Goal: Communication & Community: Answer question/provide support

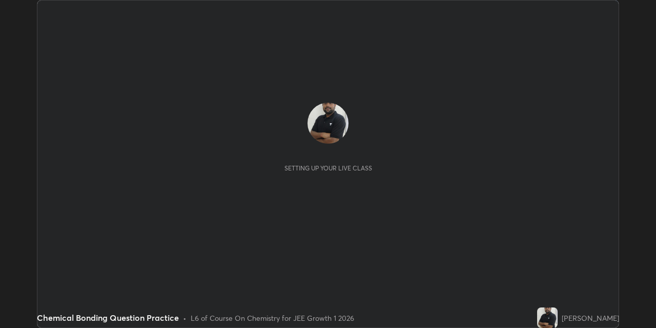
scroll to position [328, 656]
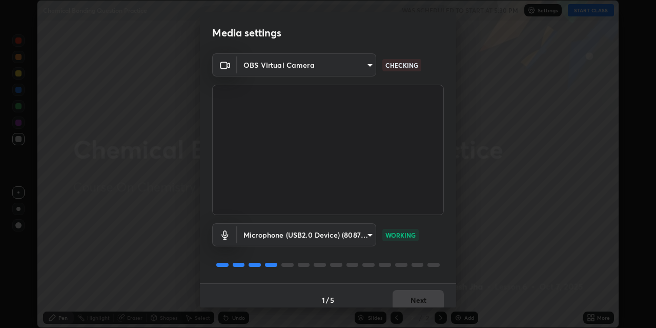
click at [416, 297] on div "1 / 5 Next" at bounding box center [328, 299] width 256 height 33
click at [418, 296] on div "1 / 5 Next" at bounding box center [328, 299] width 256 height 33
click at [418, 295] on div "1 / 5 Next" at bounding box center [328, 299] width 256 height 33
click at [418, 298] on div "1 / 5 Next" at bounding box center [328, 299] width 256 height 33
click at [418, 300] on button "Next" at bounding box center [418, 300] width 51 height 21
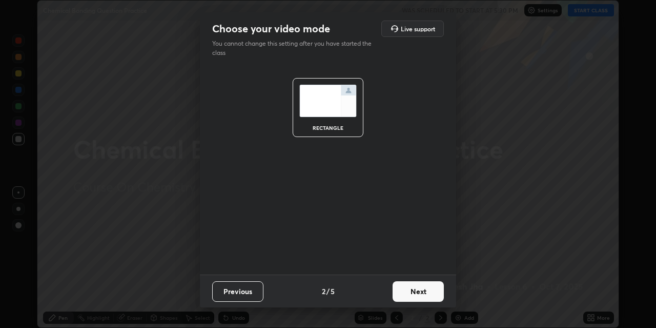
click at [418, 298] on button "Next" at bounding box center [418, 291] width 51 height 21
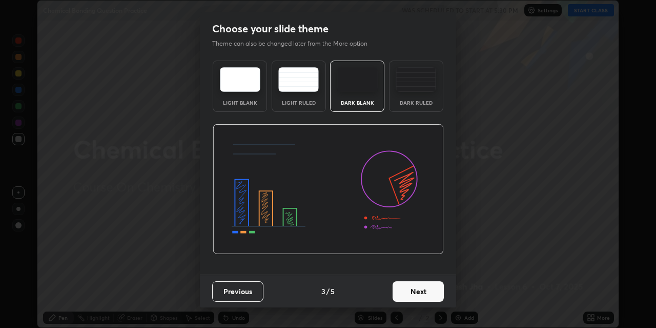
click at [421, 298] on button "Next" at bounding box center [418, 291] width 51 height 21
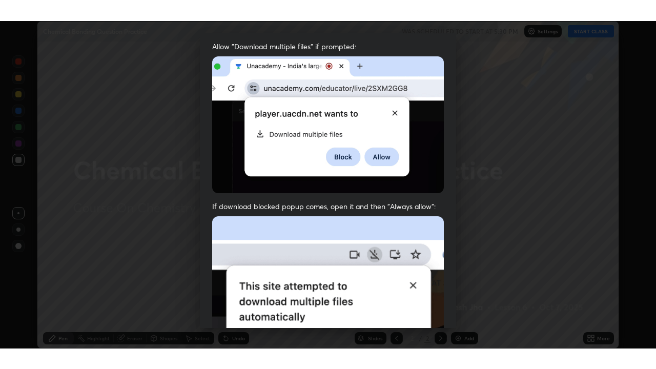
scroll to position [218, 0]
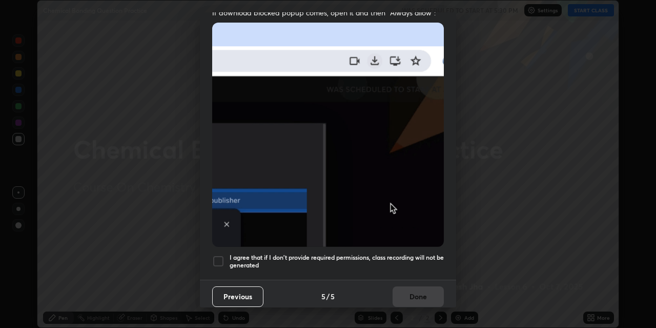
click at [216, 255] on div at bounding box center [218, 261] width 12 height 12
click at [421, 289] on button "Done" at bounding box center [418, 296] width 51 height 21
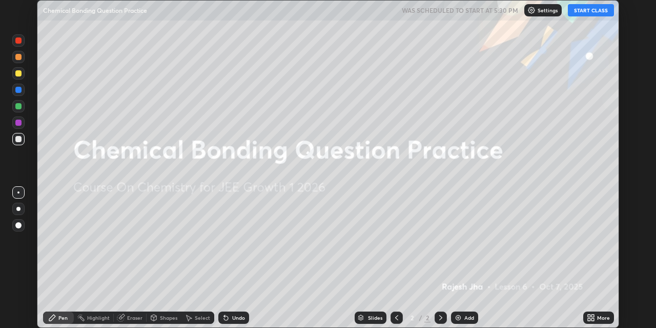
click at [596, 10] on button "START CLASS" at bounding box center [591, 10] width 46 height 12
click at [597, 315] on div "More" at bounding box center [603, 317] width 13 height 5
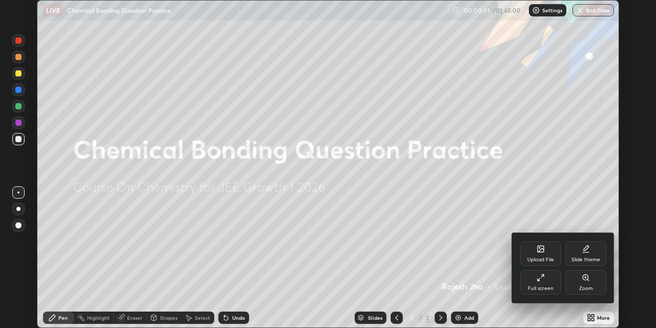
click at [551, 277] on div "Full screen" at bounding box center [540, 282] width 41 height 25
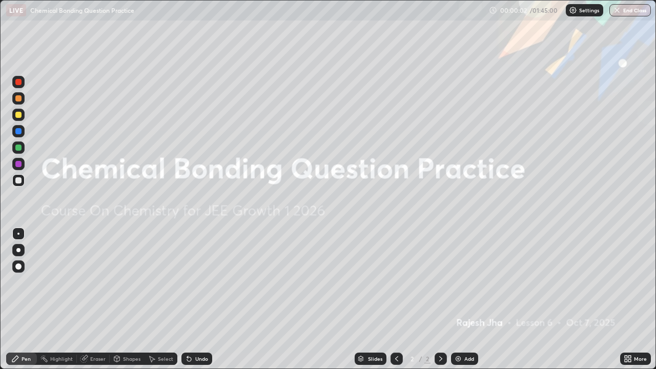
scroll to position [369, 656]
click at [467, 327] on div "Add" at bounding box center [469, 358] width 10 height 5
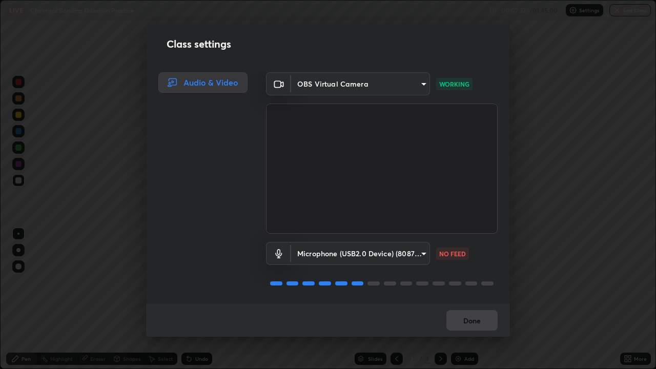
click at [478, 320] on button "Done" at bounding box center [471, 320] width 51 height 21
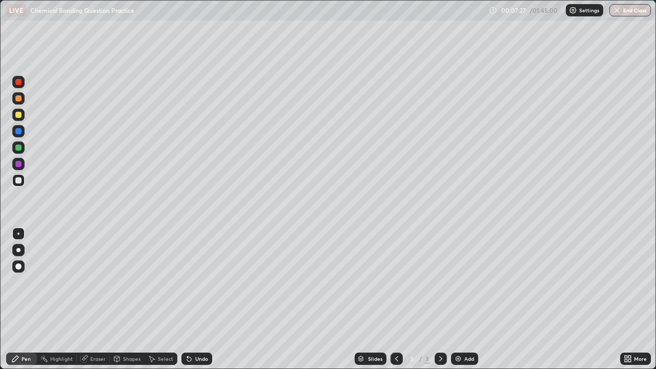
click at [478, 321] on button "Done" at bounding box center [471, 320] width 51 height 21
click at [21, 268] on div at bounding box center [18, 266] width 6 height 6
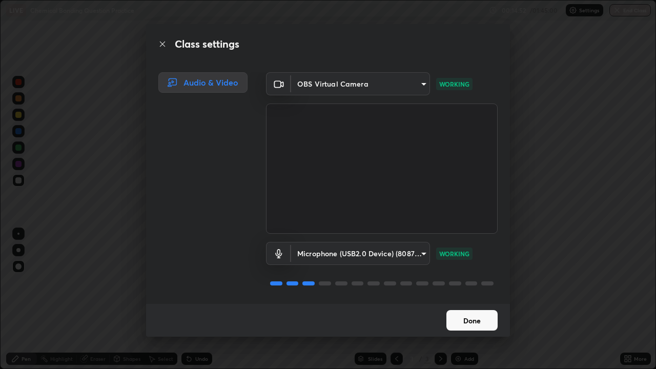
click at [466, 322] on button "Done" at bounding box center [471, 320] width 51 height 21
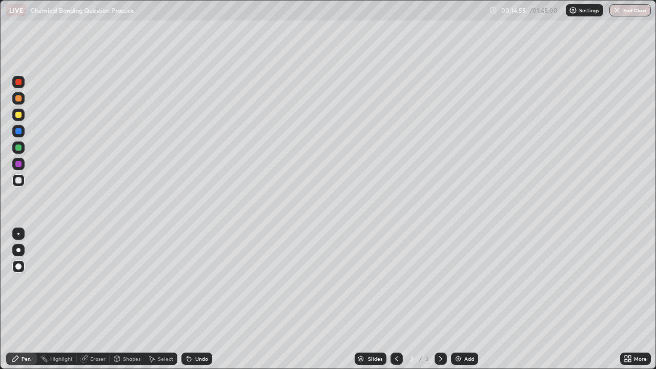
click at [18, 97] on div at bounding box center [18, 98] width 6 height 6
click at [95, 327] on div "Eraser" at bounding box center [97, 358] width 15 height 5
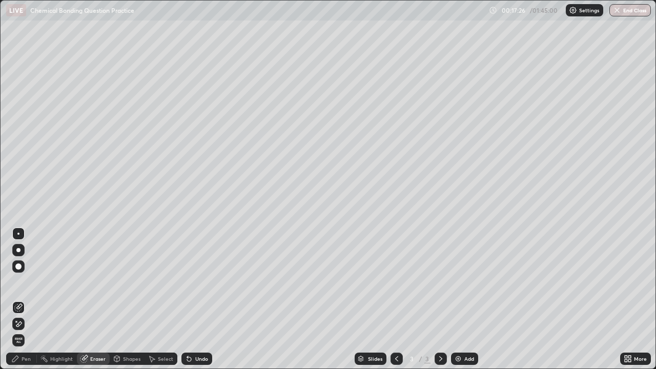
click at [28, 327] on div "Pen" at bounding box center [26, 358] width 9 height 5
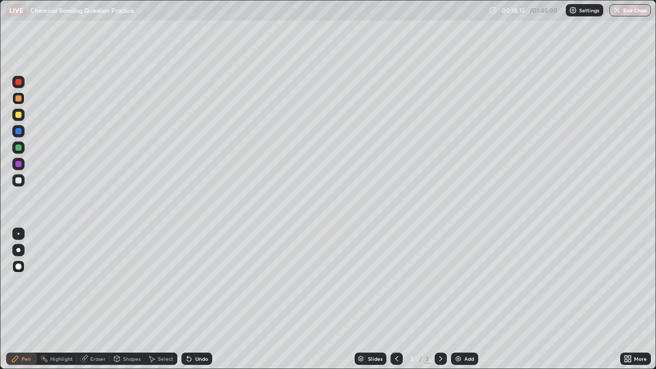
click at [22, 181] on div at bounding box center [18, 180] width 12 height 12
click at [16, 149] on div at bounding box center [18, 148] width 6 height 6
click at [465, 327] on div "Add" at bounding box center [469, 358] width 10 height 5
click at [19, 179] on div at bounding box center [18, 180] width 6 height 6
click at [17, 113] on div at bounding box center [18, 115] width 6 height 6
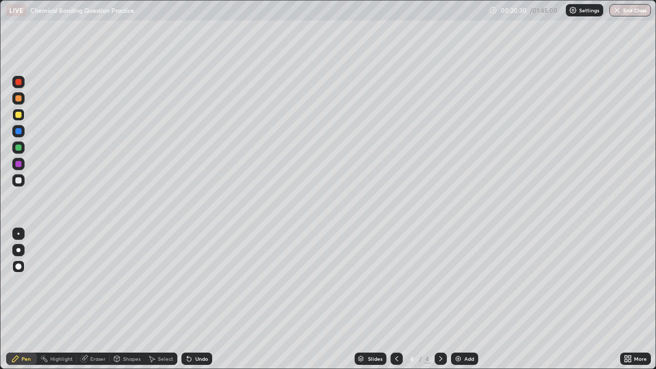
click at [18, 181] on div at bounding box center [18, 180] width 6 height 6
click at [18, 147] on div at bounding box center [18, 148] width 6 height 6
click at [23, 182] on div at bounding box center [18, 180] width 12 height 12
click at [460, 327] on img at bounding box center [458, 359] width 8 height 8
click at [16, 115] on div at bounding box center [18, 115] width 6 height 6
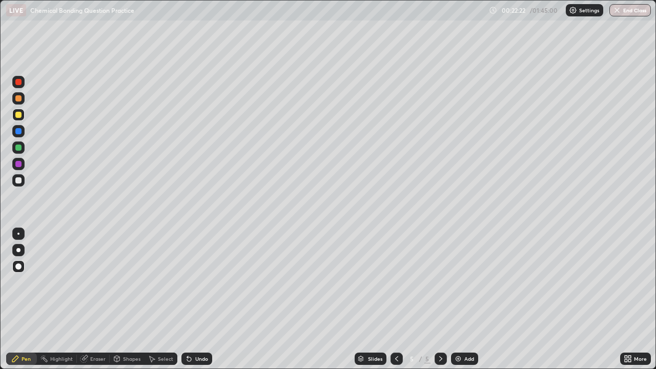
click at [92, 327] on div "Eraser" at bounding box center [97, 358] width 15 height 5
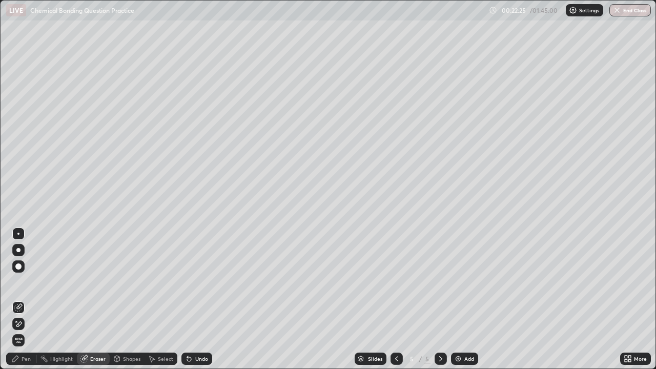
click at [24, 327] on div "Pen" at bounding box center [26, 358] width 9 height 5
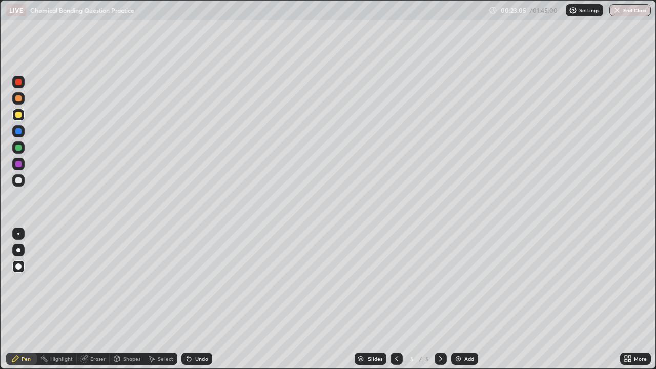
click at [18, 179] on div at bounding box center [18, 180] width 6 height 6
click at [18, 114] on div at bounding box center [18, 115] width 6 height 6
click at [16, 96] on div at bounding box center [18, 98] width 6 height 6
click at [92, 327] on div "Eraser" at bounding box center [97, 358] width 15 height 5
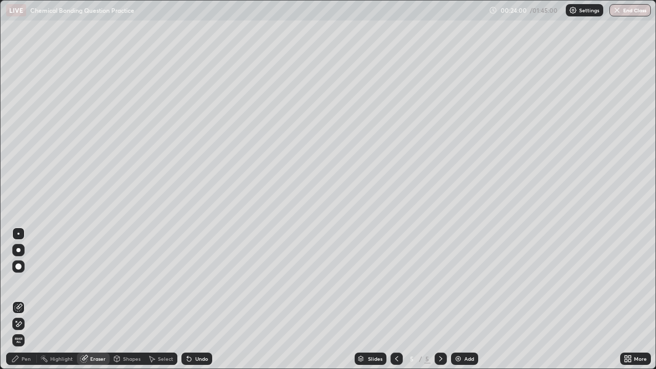
click at [24, 327] on div "Pen" at bounding box center [21, 359] width 31 height 12
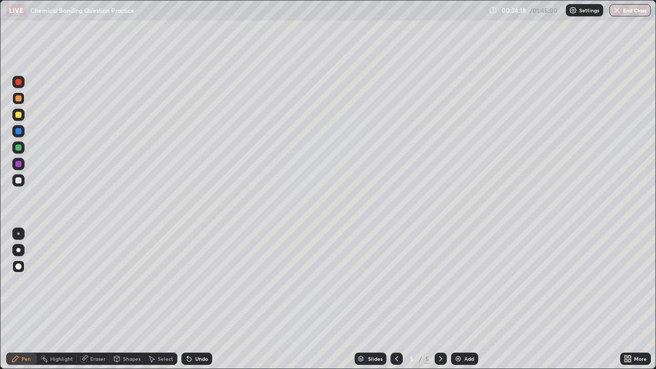
click at [456, 327] on img at bounding box center [458, 359] width 8 height 8
click at [15, 113] on div at bounding box center [18, 115] width 6 height 6
click at [462, 327] on div "Add" at bounding box center [464, 359] width 27 height 12
click at [15, 178] on div at bounding box center [18, 180] width 6 height 6
click at [15, 100] on div at bounding box center [18, 98] width 12 height 12
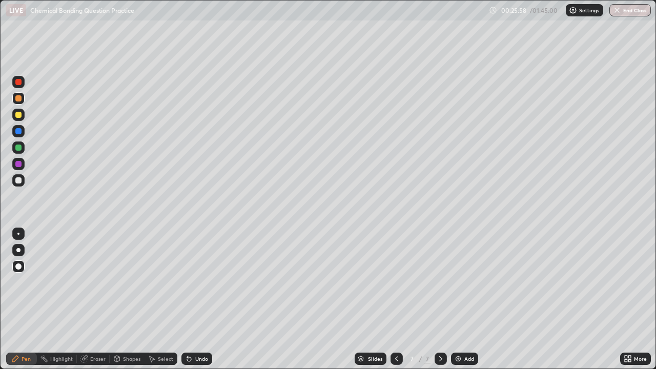
click at [18, 147] on div at bounding box center [18, 148] width 6 height 6
click at [18, 128] on div at bounding box center [18, 131] width 6 height 6
click at [17, 113] on div at bounding box center [18, 115] width 6 height 6
click at [20, 99] on div at bounding box center [18, 98] width 6 height 6
click at [19, 181] on div at bounding box center [18, 180] width 6 height 6
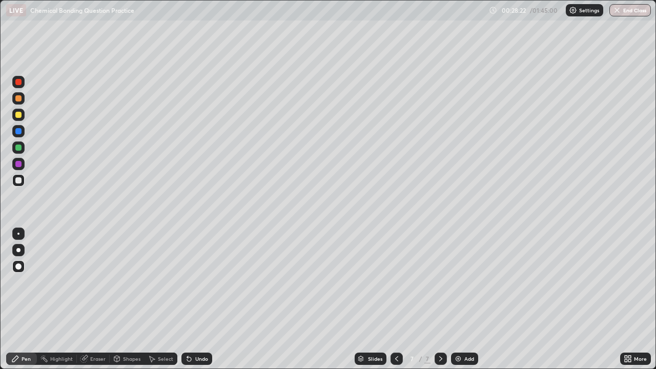
click at [17, 84] on div at bounding box center [18, 82] width 6 height 6
click at [462, 327] on div "Add" at bounding box center [464, 359] width 27 height 12
click at [19, 117] on div at bounding box center [18, 115] width 6 height 6
click at [17, 99] on div at bounding box center [18, 98] width 6 height 6
click at [19, 83] on div at bounding box center [18, 82] width 6 height 6
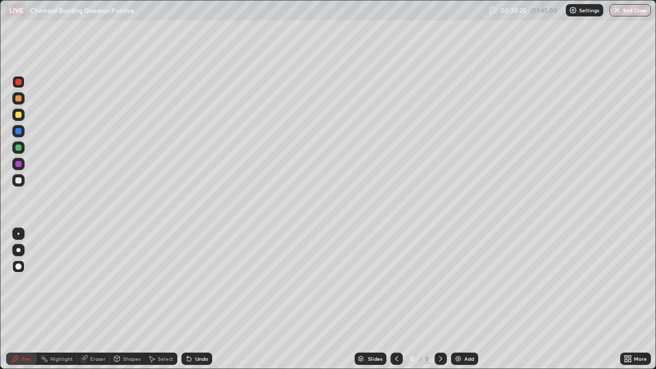
click at [18, 178] on div at bounding box center [18, 180] width 6 height 6
click at [17, 131] on div at bounding box center [18, 131] width 6 height 6
click at [17, 104] on div at bounding box center [18, 98] width 12 height 12
click at [18, 164] on div at bounding box center [18, 164] width 6 height 6
click at [17, 181] on div at bounding box center [18, 180] width 6 height 6
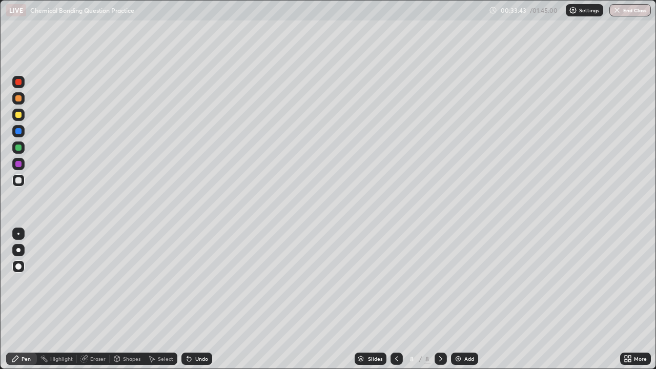
click at [463, 327] on div "Add" at bounding box center [464, 359] width 27 height 12
click at [23, 148] on div at bounding box center [18, 147] width 12 height 12
click at [101, 327] on div "Eraser" at bounding box center [93, 359] width 33 height 12
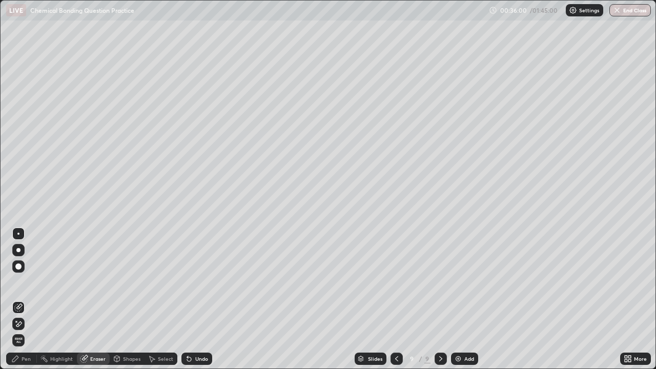
click at [25, 327] on div "Pen" at bounding box center [26, 358] width 9 height 5
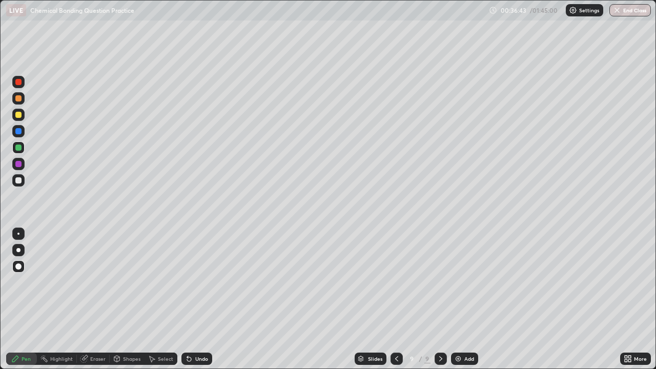
click at [17, 181] on div at bounding box center [18, 180] width 6 height 6
click at [18, 99] on div at bounding box center [18, 98] width 6 height 6
click at [21, 179] on div at bounding box center [18, 180] width 6 height 6
click at [22, 115] on div at bounding box center [18, 115] width 12 height 12
click at [461, 327] on div "Add" at bounding box center [464, 359] width 27 height 12
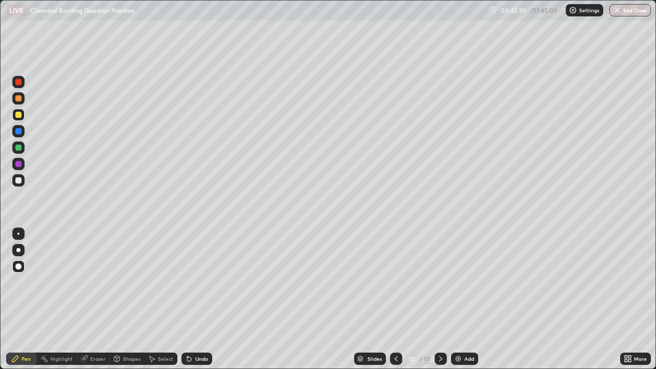
click at [21, 183] on div at bounding box center [18, 180] width 12 height 12
click at [94, 327] on div "Eraser" at bounding box center [97, 358] width 15 height 5
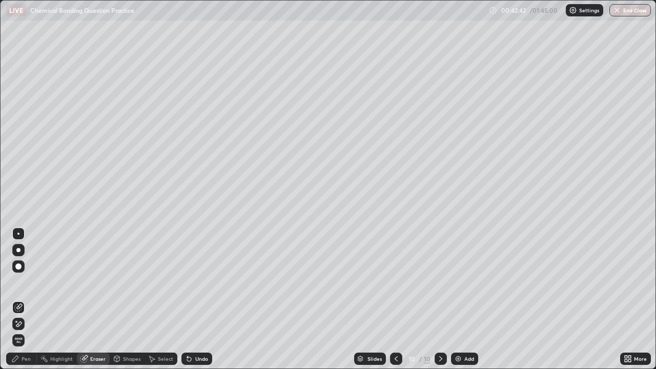
click at [22, 326] on icon at bounding box center [18, 324] width 8 height 9
click at [22, 327] on div "Pen" at bounding box center [26, 358] width 9 height 5
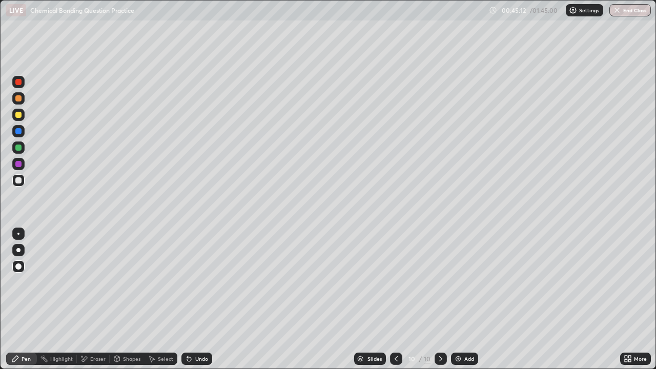
click at [15, 164] on div at bounding box center [18, 164] width 6 height 6
click at [16, 116] on div at bounding box center [18, 115] width 6 height 6
click at [15, 183] on div at bounding box center [18, 180] width 12 height 12
click at [16, 133] on div at bounding box center [18, 131] width 6 height 6
click at [457, 327] on img at bounding box center [458, 359] width 8 height 8
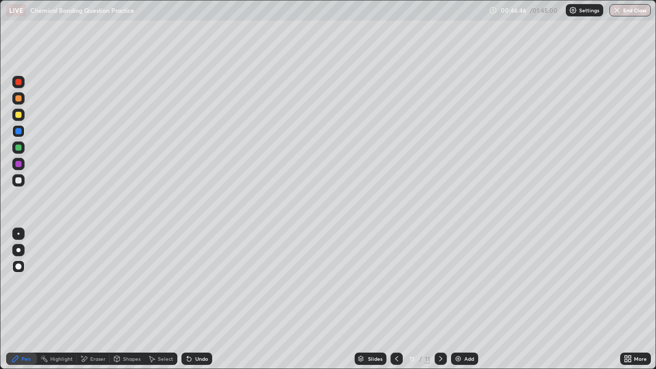
click at [19, 180] on div at bounding box center [18, 180] width 6 height 6
click at [92, 327] on div "Eraser" at bounding box center [97, 358] width 15 height 5
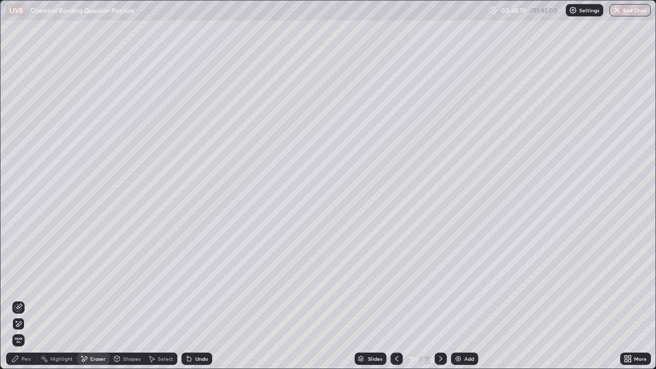
click at [26, 327] on div "Pen" at bounding box center [26, 358] width 9 height 5
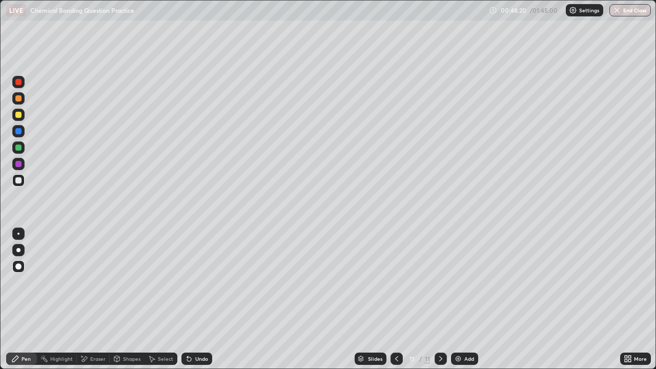
click at [126, 327] on div "Shapes" at bounding box center [127, 359] width 35 height 12
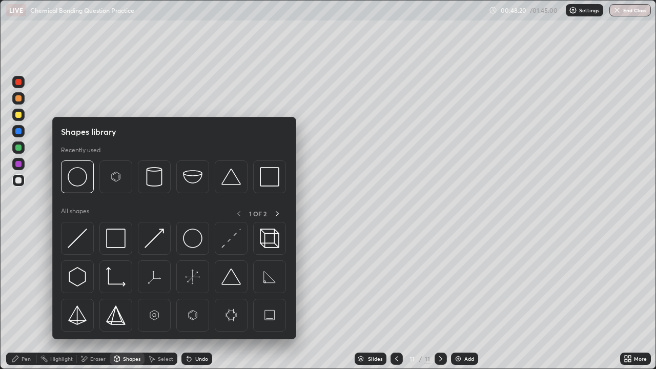
click at [91, 327] on div "Eraser" at bounding box center [97, 358] width 15 height 5
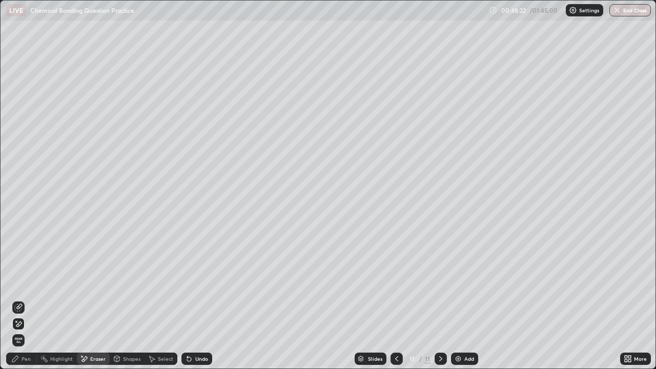
click at [30, 327] on div "Pen" at bounding box center [21, 359] width 31 height 12
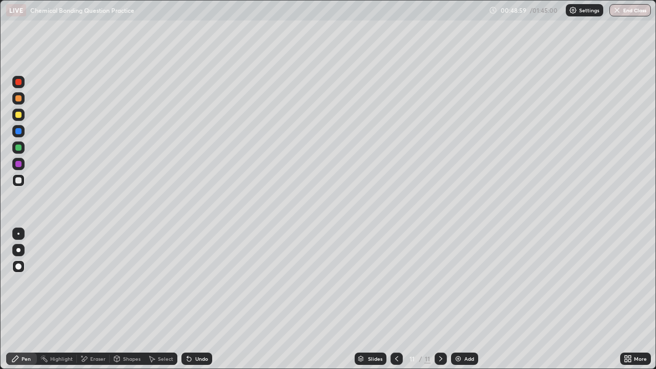
click at [21, 165] on div at bounding box center [18, 164] width 6 height 6
click at [20, 117] on div at bounding box center [18, 115] width 6 height 6
click at [18, 98] on div at bounding box center [18, 98] width 6 height 6
click at [460, 327] on img at bounding box center [458, 359] width 8 height 8
click at [17, 116] on div at bounding box center [18, 115] width 6 height 6
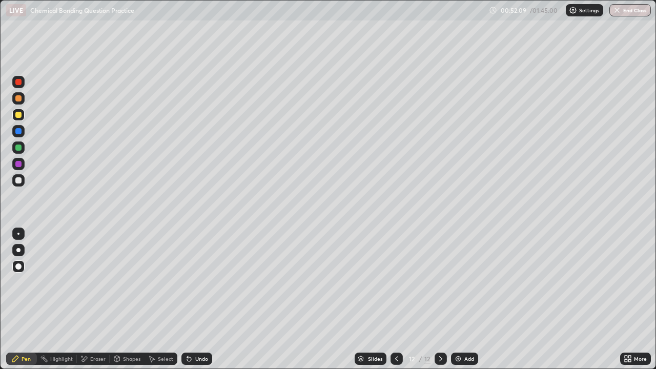
click at [19, 181] on div at bounding box center [18, 180] width 6 height 6
click at [18, 114] on div at bounding box center [18, 115] width 6 height 6
click at [19, 180] on div at bounding box center [18, 180] width 6 height 6
click at [464, 327] on div "Add" at bounding box center [469, 358] width 10 height 5
click at [16, 130] on div at bounding box center [18, 131] width 6 height 6
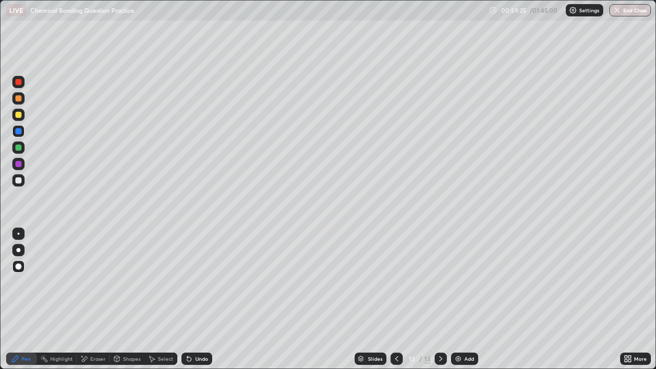
click at [461, 327] on img at bounding box center [458, 359] width 8 height 8
click at [16, 99] on div at bounding box center [18, 98] width 6 height 6
click at [23, 178] on div at bounding box center [18, 180] width 12 height 12
click at [278, 327] on div "Slides 14 / 14 Add" at bounding box center [416, 359] width 408 height 21
click at [458, 327] on img at bounding box center [458, 359] width 8 height 8
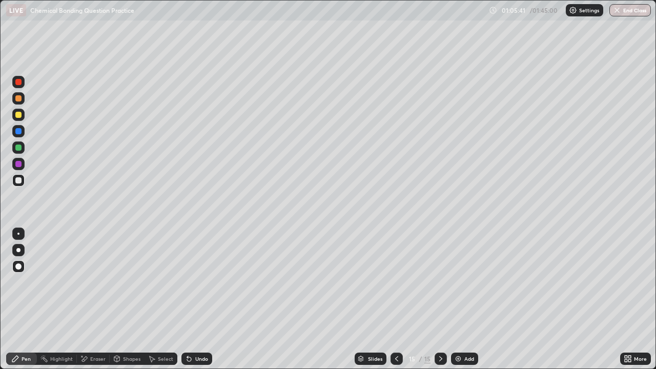
click at [15, 110] on div at bounding box center [18, 115] width 12 height 12
click at [14, 98] on div at bounding box center [18, 98] width 12 height 12
click at [19, 182] on div at bounding box center [18, 180] width 6 height 6
click at [462, 327] on div "Add" at bounding box center [464, 359] width 27 height 12
click at [99, 327] on div "Eraser" at bounding box center [97, 358] width 15 height 5
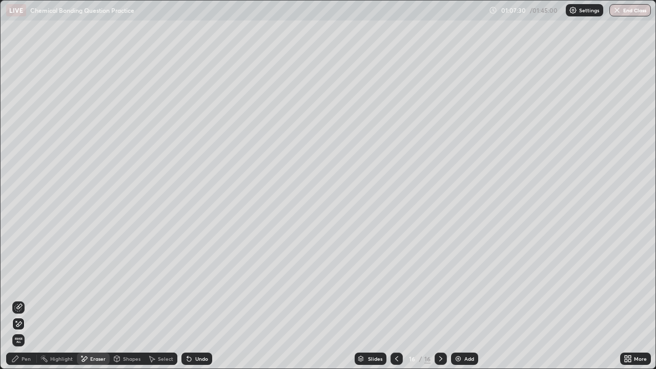
click at [26, 327] on div "Pen" at bounding box center [26, 358] width 9 height 5
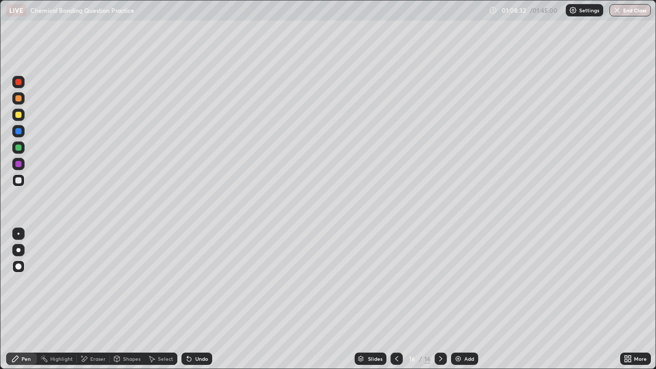
click at [17, 113] on div at bounding box center [18, 115] width 6 height 6
click at [94, 327] on div "Eraser" at bounding box center [97, 358] width 15 height 5
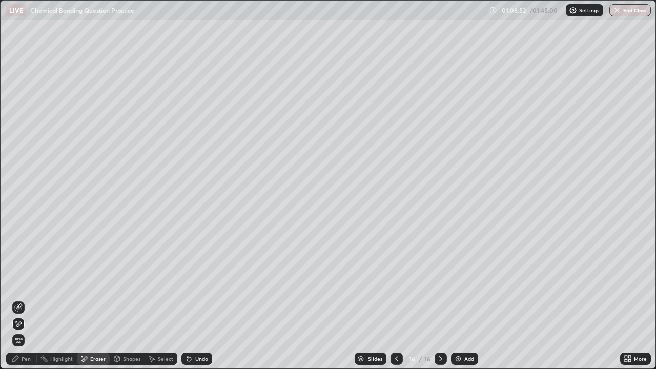
click at [29, 327] on div "Pen" at bounding box center [26, 358] width 9 height 5
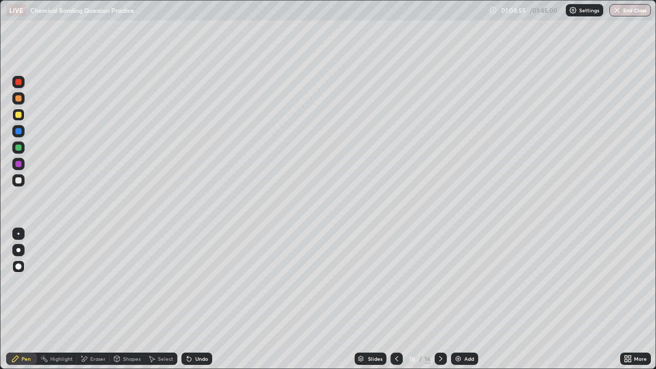
click at [92, 327] on div "Eraser" at bounding box center [97, 358] width 15 height 5
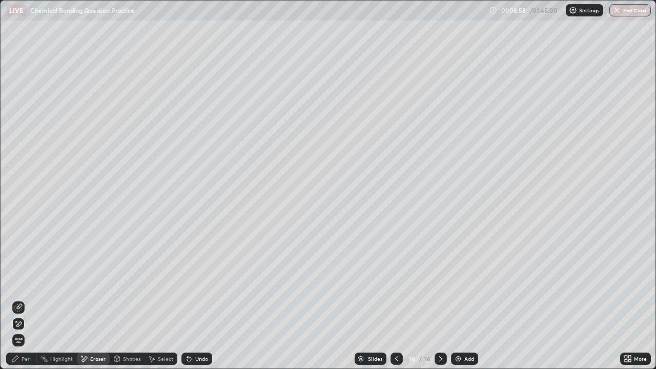
click at [29, 327] on div "Pen" at bounding box center [21, 359] width 31 height 12
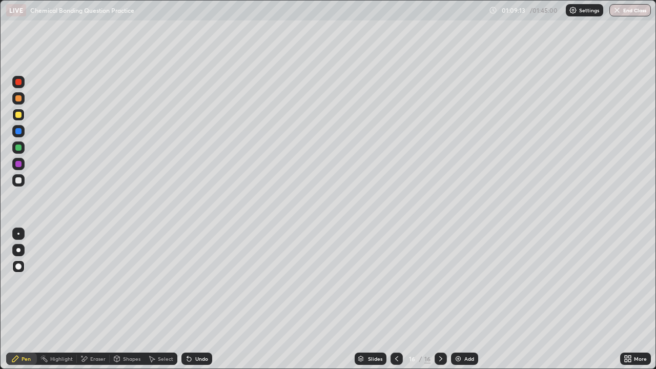
click at [100, 327] on div "Eraser" at bounding box center [97, 358] width 15 height 5
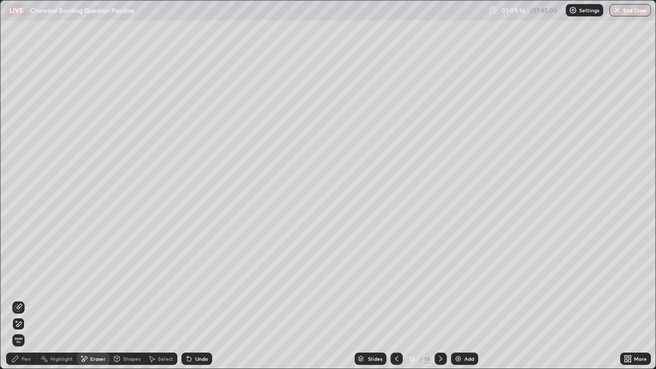
click at [28, 327] on div "Pen" at bounding box center [26, 358] width 9 height 5
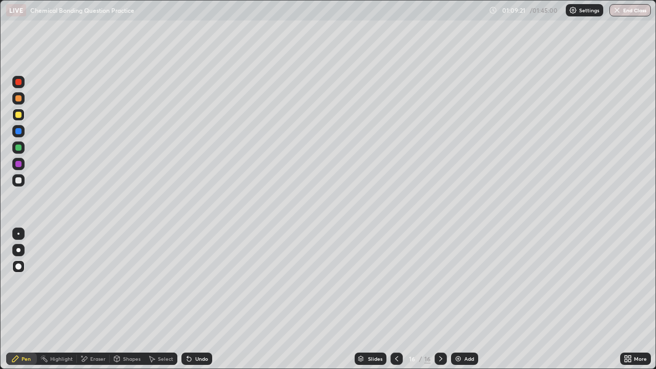
click at [87, 327] on div "Eraser" at bounding box center [93, 359] width 33 height 12
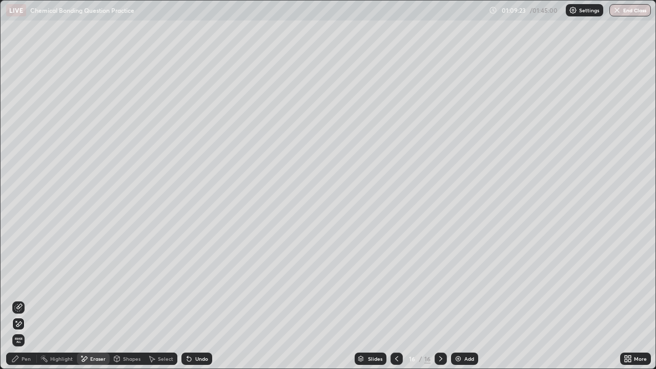
click at [28, 327] on div "Pen" at bounding box center [26, 358] width 9 height 5
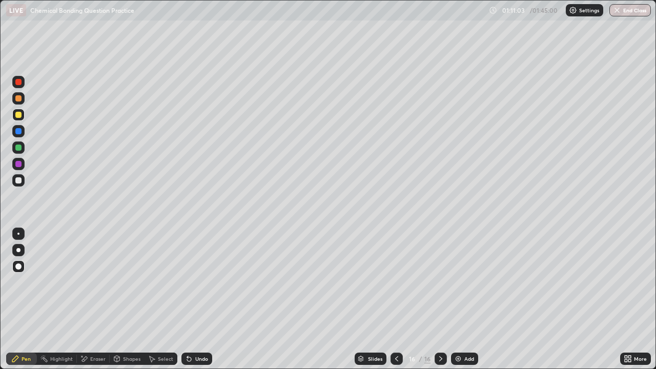
click at [463, 327] on div "Add" at bounding box center [464, 359] width 27 height 12
click at [17, 178] on div at bounding box center [18, 180] width 6 height 6
click at [467, 327] on div "Add" at bounding box center [469, 358] width 10 height 5
click at [89, 327] on div "Eraser" at bounding box center [93, 359] width 33 height 12
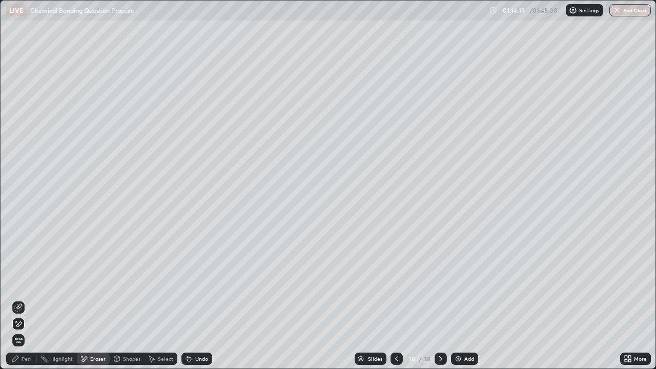
click at [29, 327] on div "Pen" at bounding box center [26, 358] width 9 height 5
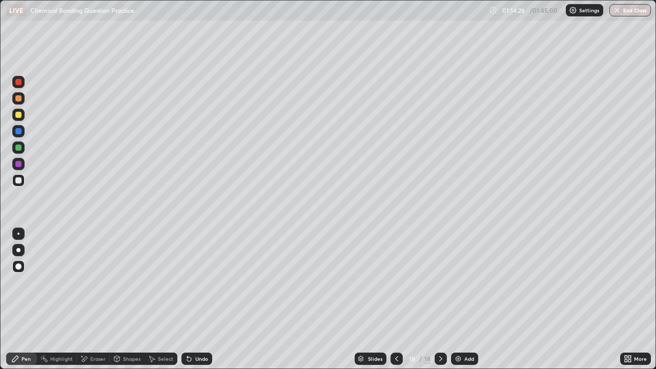
click at [15, 99] on div at bounding box center [18, 98] width 6 height 6
click at [94, 327] on div "Eraser" at bounding box center [97, 358] width 15 height 5
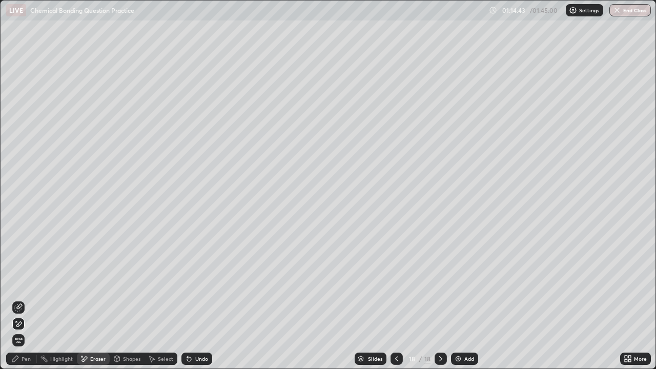
click at [23, 327] on div "Pen" at bounding box center [21, 359] width 31 height 12
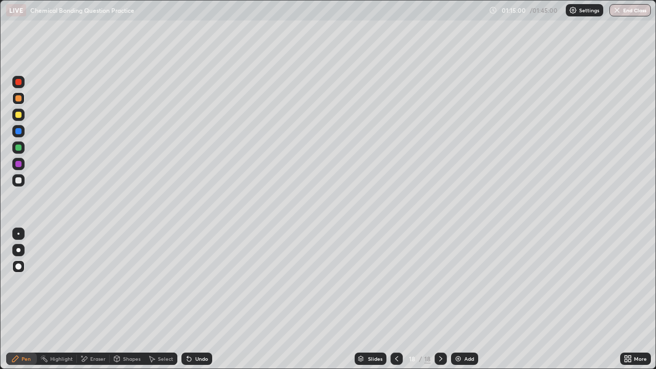
click at [18, 183] on div at bounding box center [18, 180] width 6 height 6
click at [18, 115] on div at bounding box center [18, 115] width 6 height 6
click at [20, 100] on div at bounding box center [18, 98] width 6 height 6
click at [98, 327] on div "Eraser" at bounding box center [97, 358] width 15 height 5
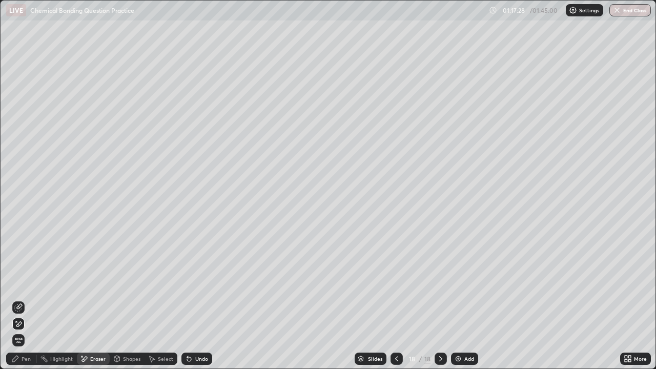
click at [28, 327] on div "Pen" at bounding box center [26, 358] width 9 height 5
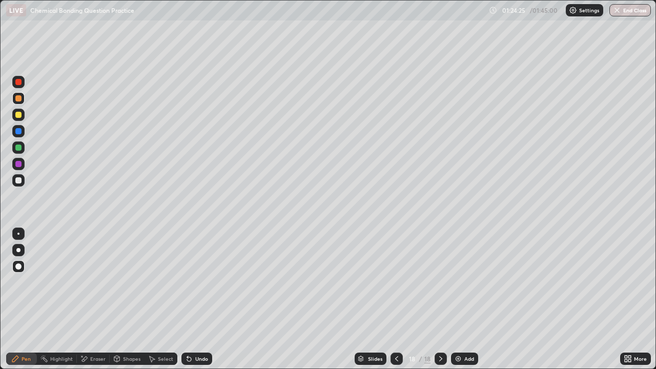
click at [400, 327] on div at bounding box center [397, 359] width 12 height 12
click at [396, 327] on icon at bounding box center [397, 359] width 8 height 8
click at [395, 327] on icon at bounding box center [397, 359] width 8 height 8
click at [633, 327] on div "More" at bounding box center [635, 359] width 31 height 21
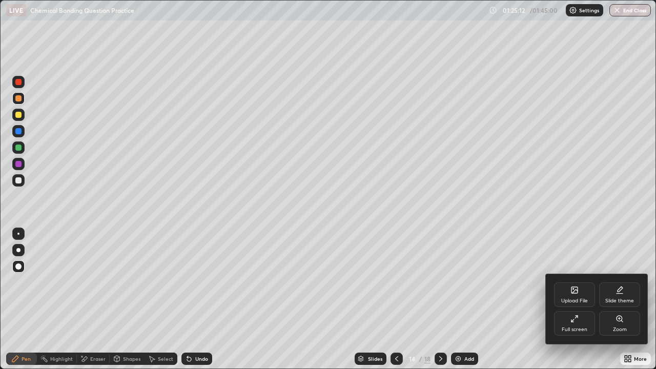
click at [627, 249] on div at bounding box center [328, 184] width 656 height 369
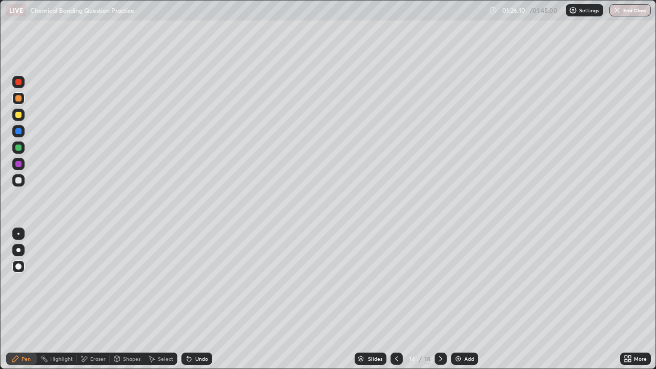
click at [442, 327] on icon at bounding box center [441, 359] width 8 height 8
click at [440, 327] on icon at bounding box center [441, 359] width 8 height 8
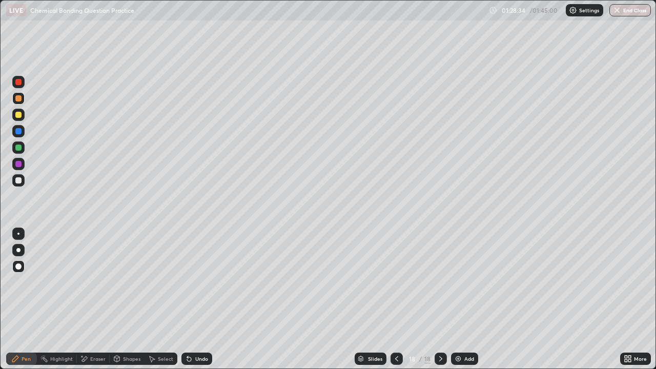
click at [466, 327] on div "Add" at bounding box center [469, 358] width 10 height 5
click at [18, 114] on div at bounding box center [18, 115] width 6 height 6
click at [21, 179] on div at bounding box center [18, 180] width 6 height 6
click at [90, 327] on div "Eraser" at bounding box center [97, 358] width 15 height 5
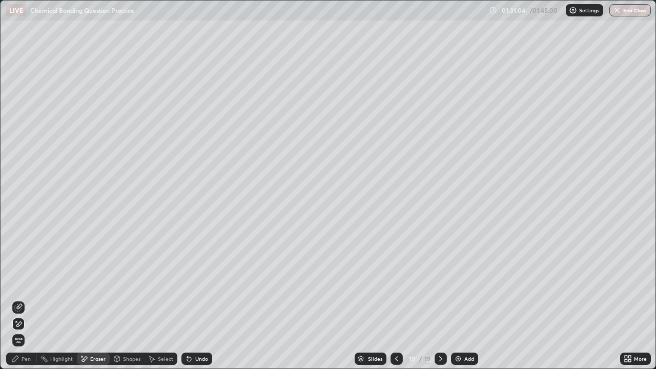
click at [24, 327] on div "Pen" at bounding box center [26, 358] width 9 height 5
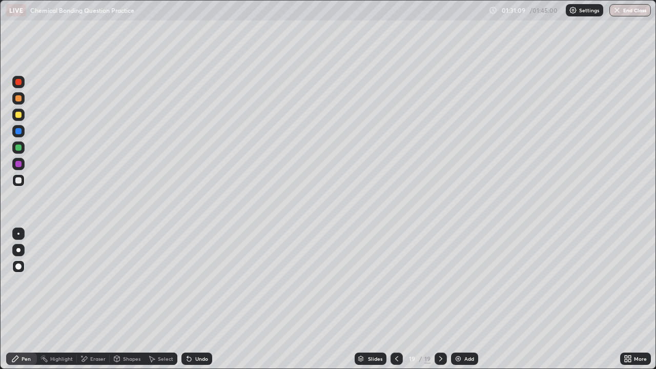
click at [96, 327] on div "Eraser" at bounding box center [97, 358] width 15 height 5
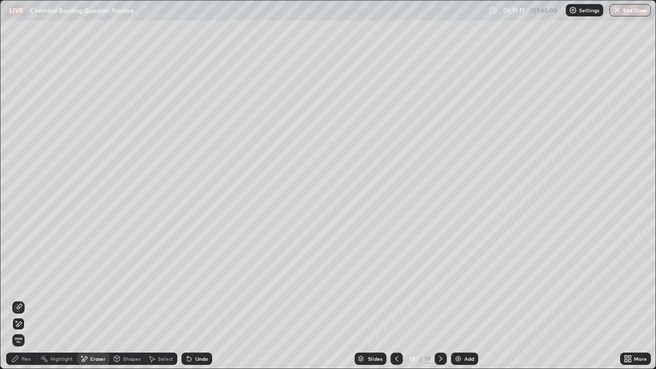
click at [19, 327] on div "Pen" at bounding box center [21, 359] width 31 height 12
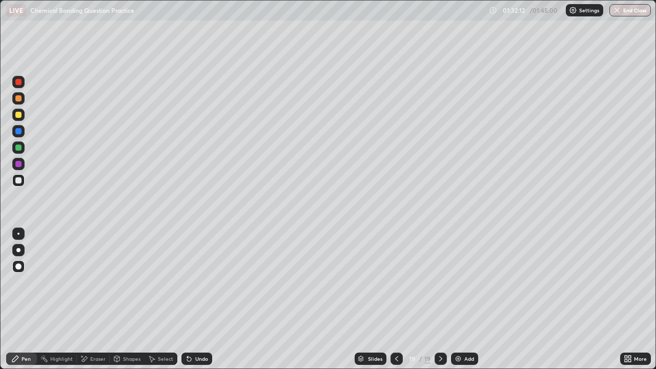
click at [19, 83] on div at bounding box center [18, 82] width 6 height 6
click at [14, 182] on div at bounding box center [18, 180] width 12 height 12
click at [18, 114] on div at bounding box center [18, 115] width 6 height 6
click at [21, 136] on div at bounding box center [18, 131] width 12 height 12
click at [103, 327] on div "Eraser" at bounding box center [97, 358] width 15 height 5
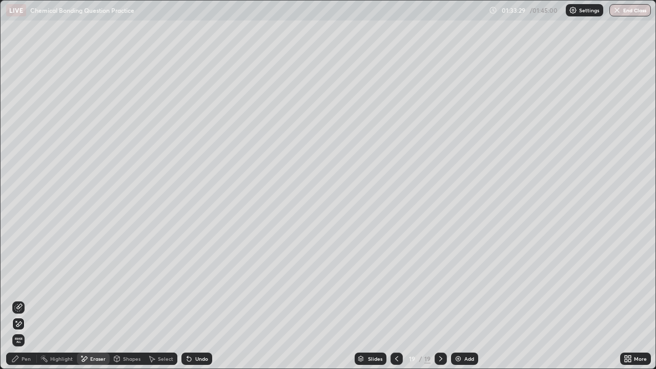
click at [29, 327] on div "Pen" at bounding box center [26, 358] width 9 height 5
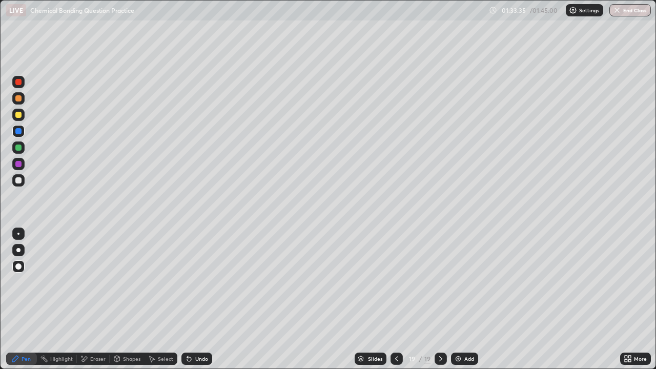
click at [100, 327] on div "Eraser" at bounding box center [97, 358] width 15 height 5
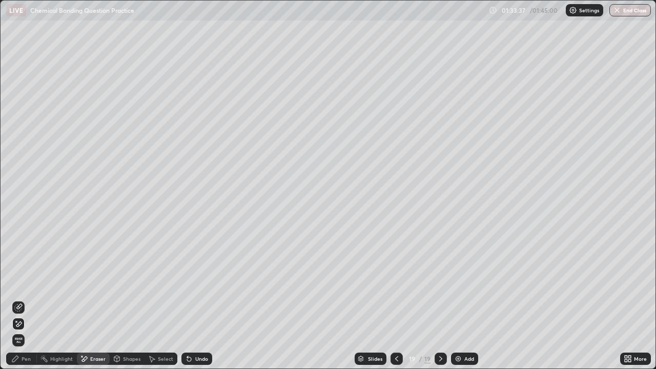
click at [28, 327] on div "Pen" at bounding box center [26, 358] width 9 height 5
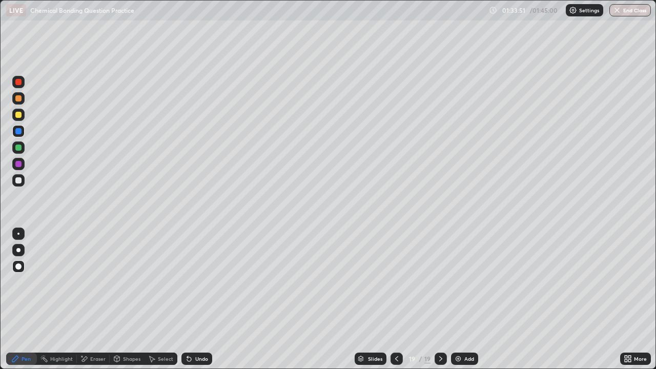
click at [18, 83] on div at bounding box center [18, 82] width 6 height 6
click at [17, 182] on div at bounding box center [18, 180] width 6 height 6
click at [462, 327] on div "Add" at bounding box center [464, 359] width 27 height 12
click at [19, 115] on div at bounding box center [18, 115] width 6 height 6
click at [19, 98] on div at bounding box center [18, 98] width 6 height 6
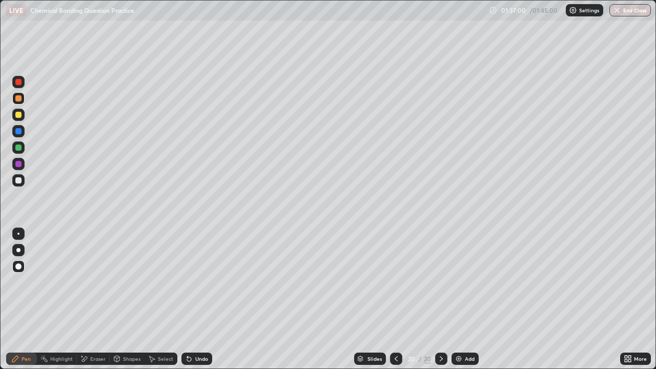
click at [18, 148] on div at bounding box center [18, 148] width 6 height 6
click at [22, 180] on div at bounding box center [18, 180] width 12 height 12
click at [19, 148] on div at bounding box center [18, 148] width 6 height 6
click at [463, 327] on div "Add" at bounding box center [465, 359] width 27 height 12
click at [393, 327] on div at bounding box center [397, 359] width 12 height 12
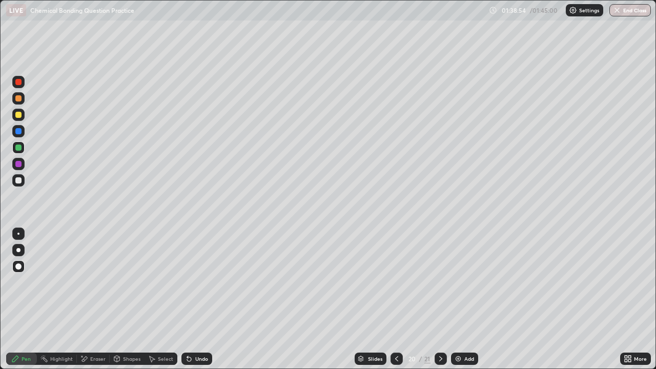
click at [465, 327] on div "Add" at bounding box center [464, 359] width 27 height 12
click at [18, 99] on div at bounding box center [18, 98] width 6 height 6
click at [14, 148] on div at bounding box center [18, 147] width 12 height 12
click at [18, 99] on div at bounding box center [18, 98] width 6 height 6
click at [14, 181] on div at bounding box center [18, 180] width 12 height 12
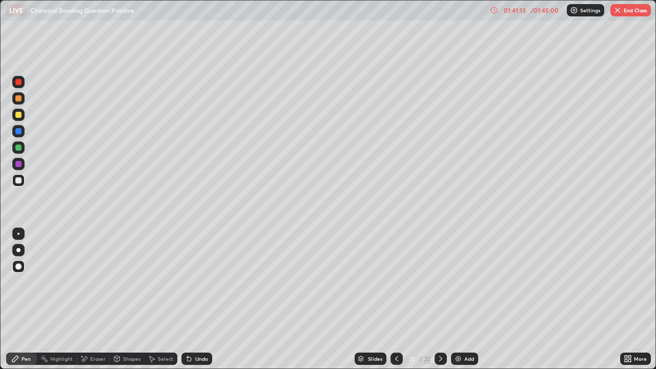
click at [20, 126] on div at bounding box center [18, 131] width 12 height 12
click at [18, 99] on div at bounding box center [18, 98] width 6 height 6
click at [93, 327] on div "Eraser" at bounding box center [93, 359] width 33 height 12
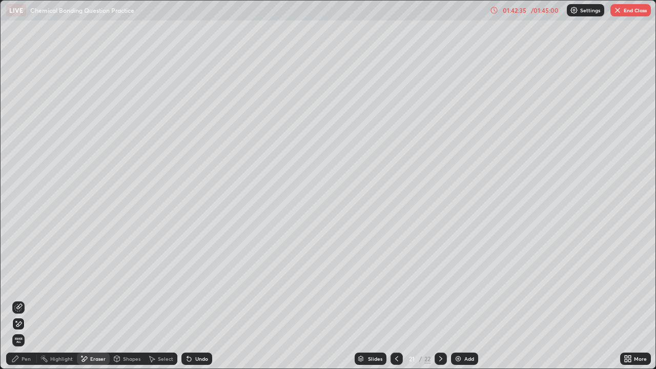
click at [28, 327] on div "Pen" at bounding box center [26, 358] width 9 height 5
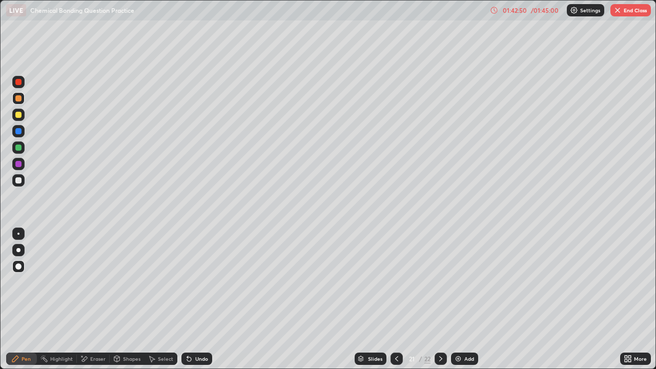
click at [283, 327] on div "Slides 21 / 22 Add" at bounding box center [416, 359] width 408 height 21
click at [14, 180] on div at bounding box center [18, 180] width 12 height 12
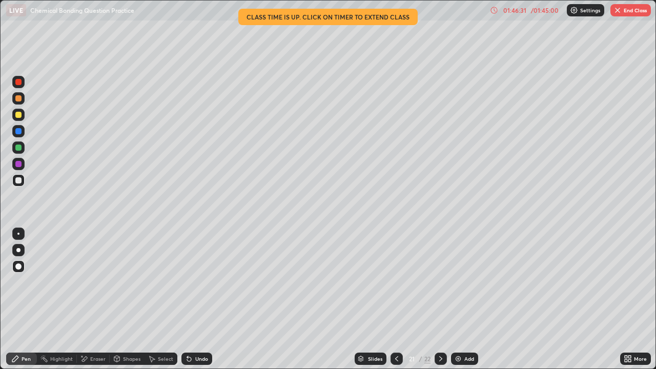
click at [631, 9] on button "End Class" at bounding box center [630, 10] width 40 height 12
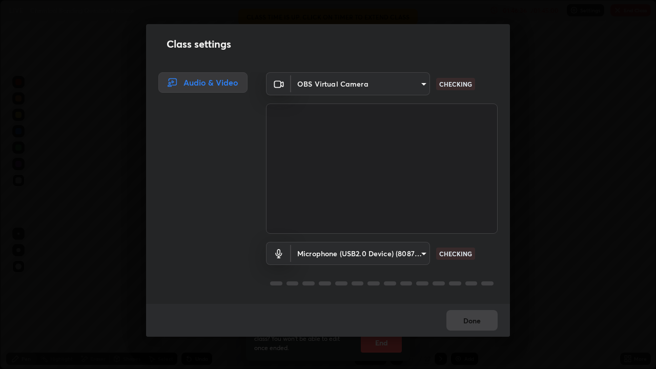
click at [524, 272] on div "Class settings Audio & Video OBS Virtual Camera 9fd1e4e48ba7968293e781d90326fa2…" at bounding box center [328, 184] width 656 height 369
click at [529, 275] on div "Class settings Audio & Video OBS Virtual Camera 9fd1e4e48ba7968293e781d90326fa2…" at bounding box center [328, 184] width 656 height 369
click at [528, 275] on div "Class settings Audio & Video OBS Virtual Camera 9fd1e4e48ba7968293e781d90326fa2…" at bounding box center [328, 184] width 656 height 369
click at [476, 324] on div "Done" at bounding box center [328, 320] width 364 height 33
click at [475, 322] on div "Done" at bounding box center [328, 320] width 364 height 33
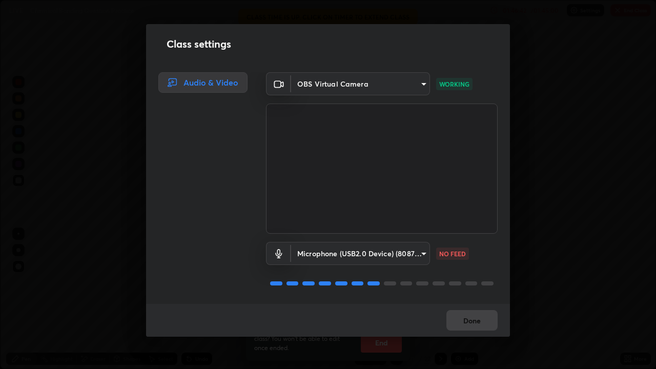
click at [475, 322] on div "Done" at bounding box center [328, 320] width 364 height 33
click at [474, 320] on div "Done" at bounding box center [328, 320] width 364 height 33
click at [475, 319] on button "Done" at bounding box center [471, 320] width 51 height 21
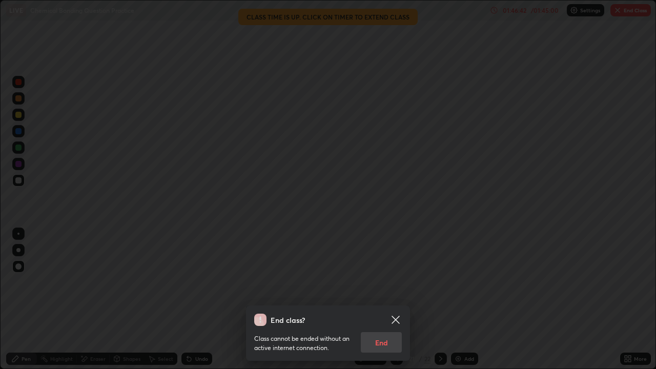
click at [476, 321] on button "Done" at bounding box center [471, 320] width 51 height 21
click at [476, 321] on div "End class? Class cannot be ended without an active internet connection. End" at bounding box center [328, 184] width 656 height 369
click at [477, 323] on div "End class? Class cannot be ended without an active internet connection. End" at bounding box center [328, 184] width 656 height 369
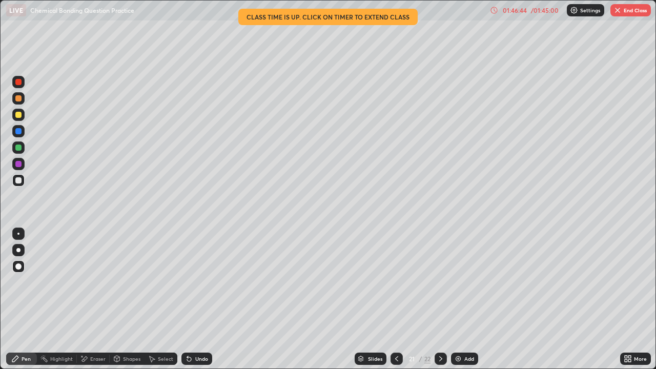
click at [631, 9] on button "End Class" at bounding box center [630, 10] width 40 height 12
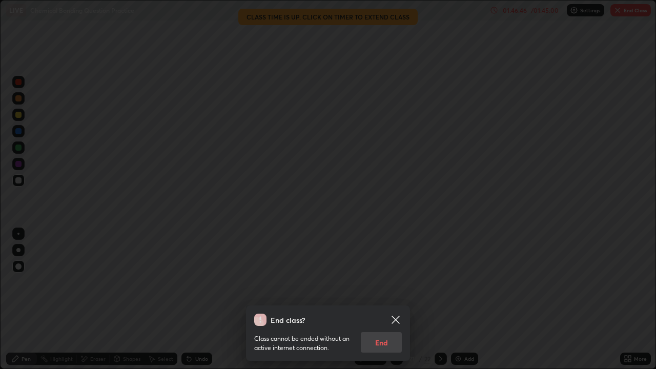
click at [393, 318] on icon at bounding box center [396, 320] width 8 height 8
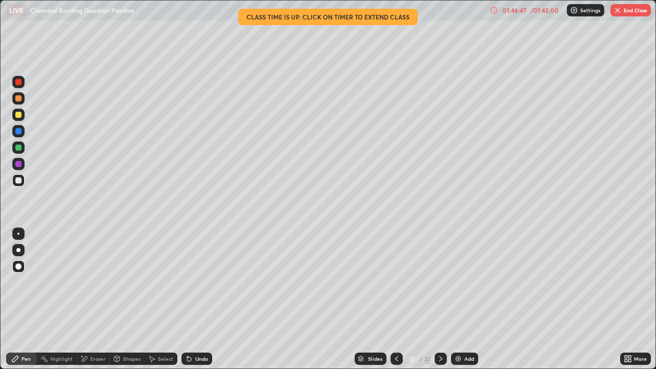
click at [631, 8] on button "End Class" at bounding box center [630, 10] width 40 height 12
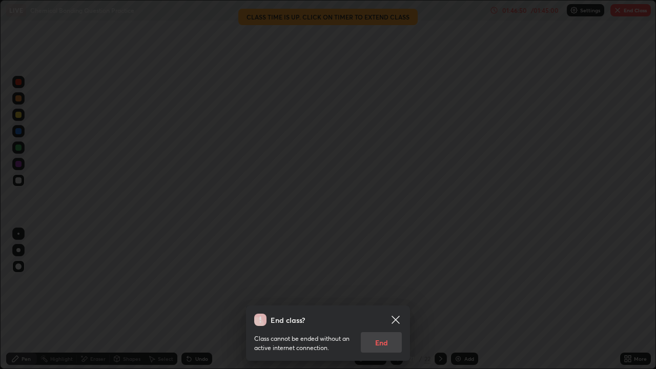
click at [387, 327] on div "Class cannot be ended without an active internet connection. End" at bounding box center [328, 339] width 148 height 27
click at [385, 327] on div "Class cannot be ended without an active internet connection. End" at bounding box center [328, 339] width 148 height 27
click at [384, 327] on div "Class cannot be ended without an active internet connection. End" at bounding box center [328, 339] width 148 height 27
click at [395, 316] on icon at bounding box center [396, 320] width 12 height 12
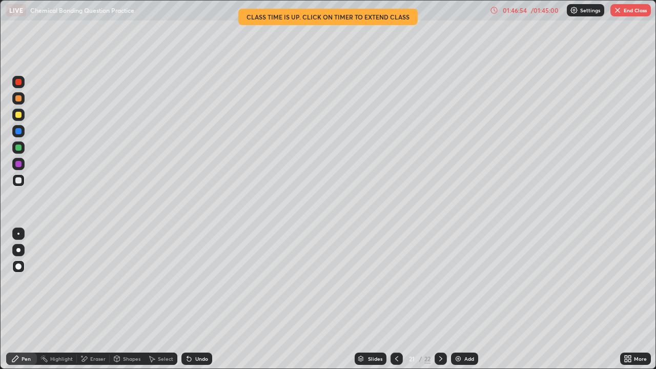
click at [629, 7] on button "End Class" at bounding box center [630, 10] width 40 height 12
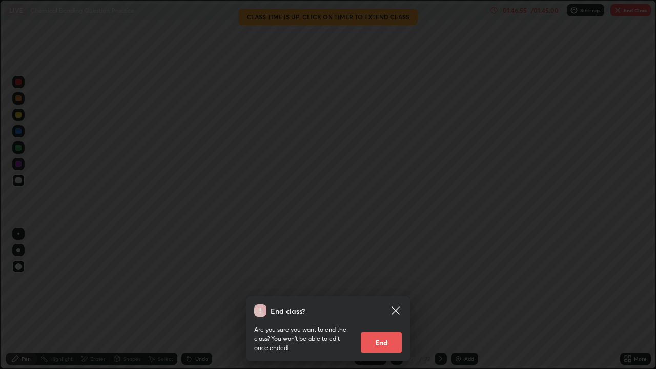
click at [388, 327] on button "End" at bounding box center [381, 342] width 41 height 21
